Goal: Information Seeking & Learning: Find specific fact

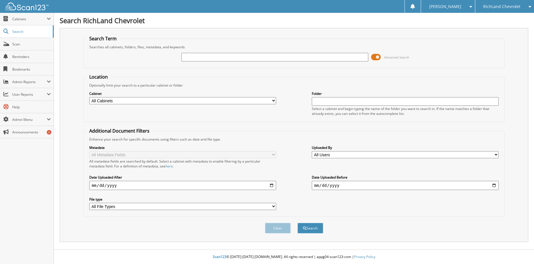
click at [375, 59] on span at bounding box center [376, 57] width 10 height 9
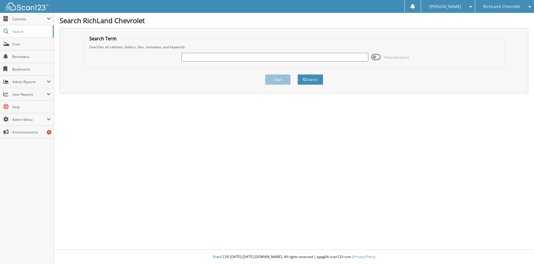
click at [189, 58] on input "text" at bounding box center [275, 57] width 187 height 9
type input "25gt0118s"
click at [298, 74] on button "Search" at bounding box center [311, 79] width 26 height 11
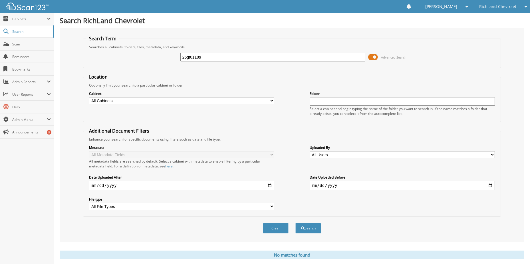
click at [377, 55] on span at bounding box center [373, 57] width 10 height 9
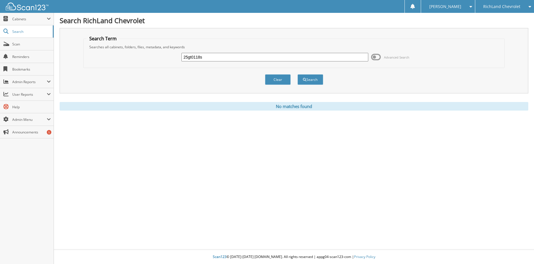
drag, startPoint x: 200, startPoint y: 59, endPoint x: 183, endPoint y: 59, distance: 17.4
click at [183, 59] on input "25gt0118s" at bounding box center [275, 57] width 187 height 9
type input "s"
type input "25gt0466a"
click at [305, 79] on span "submit" at bounding box center [304, 79] width 3 height 3
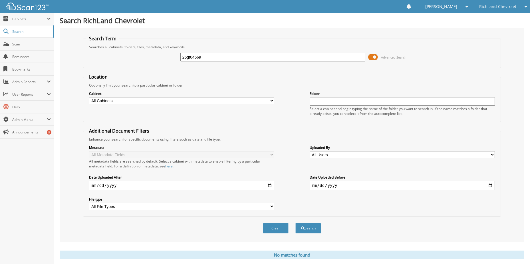
drag, startPoint x: 243, startPoint y: 58, endPoint x: 164, endPoint y: 64, distance: 78.8
click at [164, 64] on div "25gt0466a Advanced Search" at bounding box center [291, 56] width 411 height 15
type input "25cs7348"
click at [295, 223] on button "Search" at bounding box center [308, 228] width 26 height 11
type input "8"
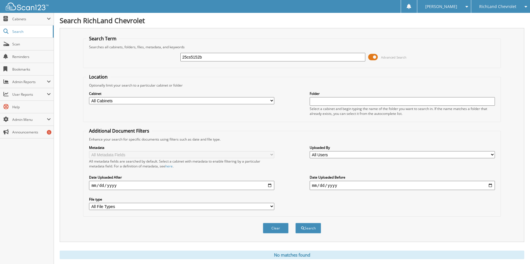
type input "25cs5152b"
click at [295, 223] on button "Search" at bounding box center [308, 228] width 26 height 11
click at [212, 52] on div "25cs5152b Advanced Search" at bounding box center [291, 56] width 411 height 15
drag, startPoint x: 213, startPoint y: 55, endPoint x: 144, endPoint y: 55, distance: 68.5
click at [144, 55] on div "25cs5152b Advanced Search" at bounding box center [291, 56] width 411 height 15
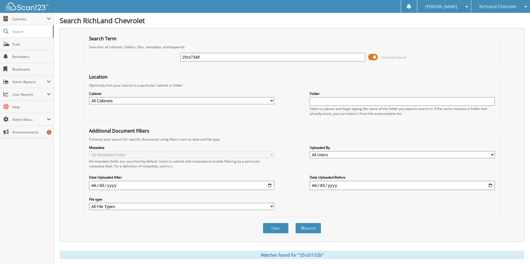
type input "25cs7348"
click at [295, 223] on button "Search" at bounding box center [308, 228] width 26 height 11
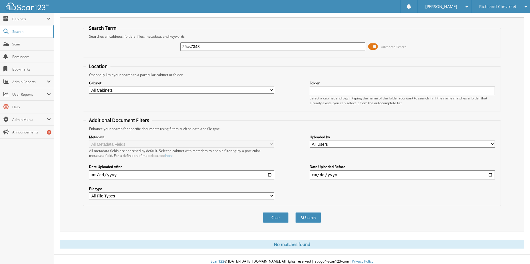
scroll to position [15, 0]
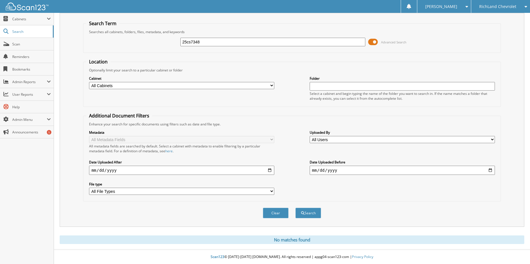
drag, startPoint x: 213, startPoint y: 40, endPoint x: 126, endPoint y: 49, distance: 87.0
click at [126, 49] on div "25cs7348 Advanced Search" at bounding box center [291, 41] width 411 height 15
type input "25gt0466a"
click at [295, 208] on button "Search" at bounding box center [308, 213] width 26 height 11
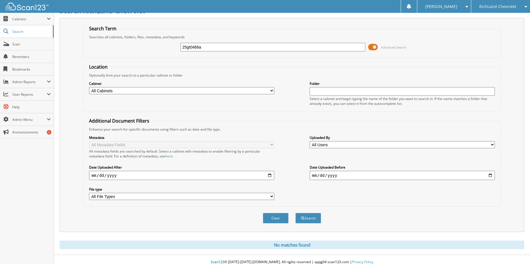
scroll to position [15, 0]
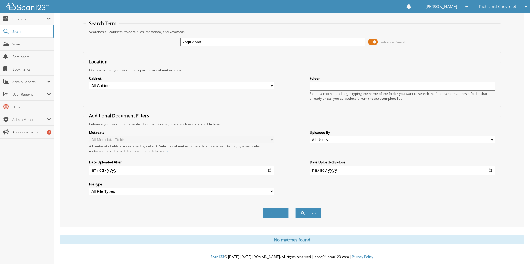
drag, startPoint x: 222, startPoint y: 42, endPoint x: 155, endPoint y: 44, distance: 66.5
click at [155, 44] on div "25gt0466a Advanced Search" at bounding box center [291, 41] width 411 height 15
type input "25gt5700"
click at [295, 208] on button "Search" at bounding box center [308, 213] width 26 height 11
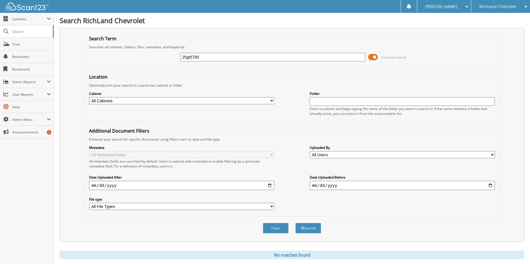
scroll to position [15, 0]
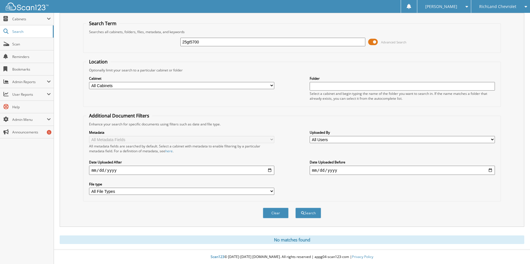
drag, startPoint x: 227, startPoint y: 42, endPoint x: 87, endPoint y: 54, distance: 140.4
click at [89, 53] on form "Search Term Searches all cabinets, folders, files, metadata, and keywords 25gt5…" at bounding box center [292, 122] width 418 height 204
type input "puents"
click at [295, 208] on button "Search" at bounding box center [308, 213] width 26 height 11
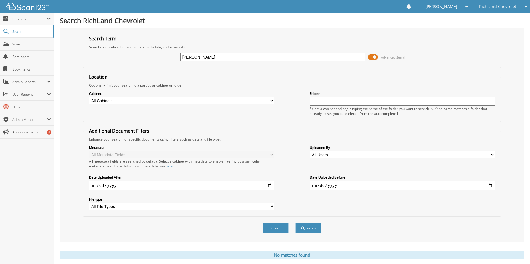
type input "[PERSON_NAME]"
click at [295, 223] on button "Search" at bounding box center [308, 228] width 26 height 11
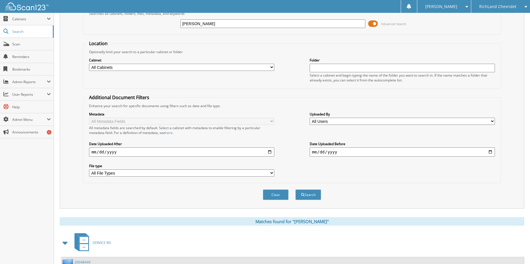
scroll to position [86, 0]
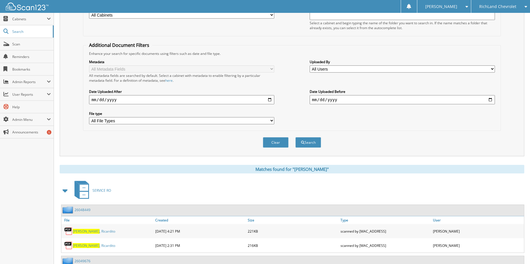
click at [63, 191] on span at bounding box center [65, 190] width 8 height 10
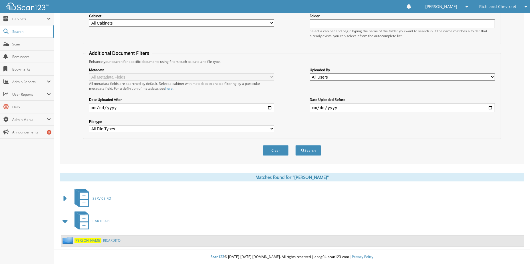
click at [93, 239] on link "[PERSON_NAME]" at bounding box center [98, 240] width 46 height 5
